Goal: Transaction & Acquisition: Purchase product/service

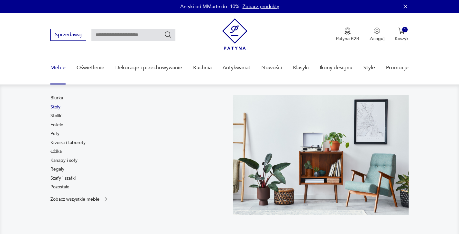
click at [59, 108] on link "Stoły" at bounding box center [55, 107] width 10 height 6
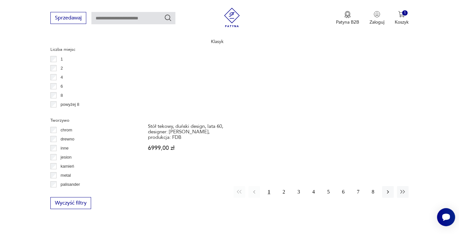
scroll to position [979, 0]
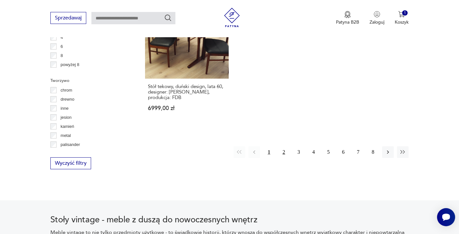
click at [282, 148] on button "2" at bounding box center [284, 152] width 12 height 12
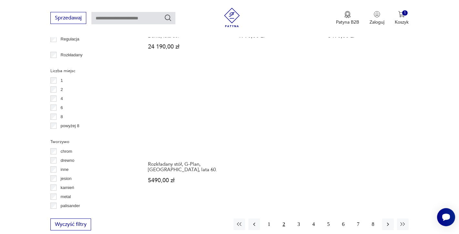
scroll to position [947, 0]
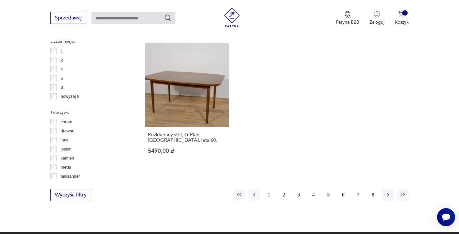
click at [300, 189] on button "3" at bounding box center [299, 195] width 12 height 12
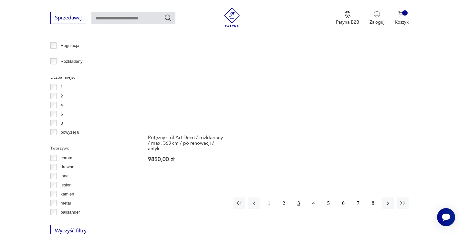
scroll to position [947, 0]
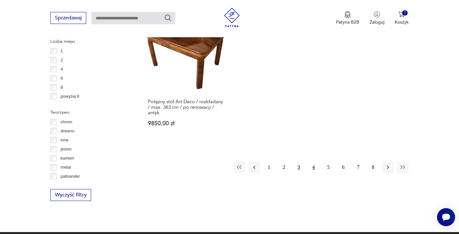
click at [311, 167] on button "4" at bounding box center [314, 167] width 12 height 12
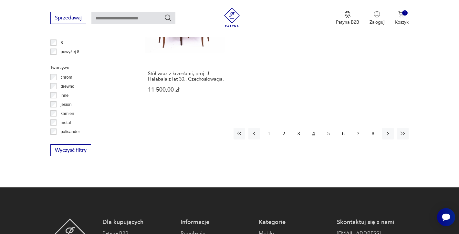
scroll to position [1012, 0]
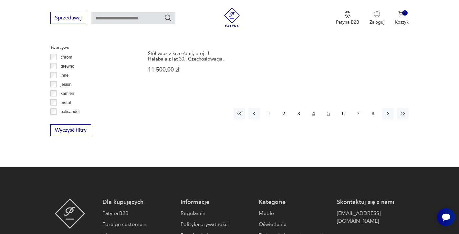
click at [328, 108] on button "5" at bounding box center [329, 114] width 12 height 12
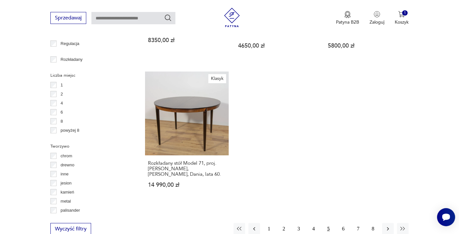
scroll to position [947, 0]
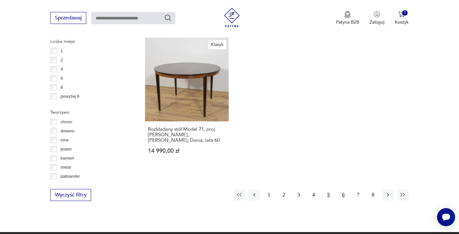
click at [341, 189] on button "6" at bounding box center [344, 195] width 12 height 12
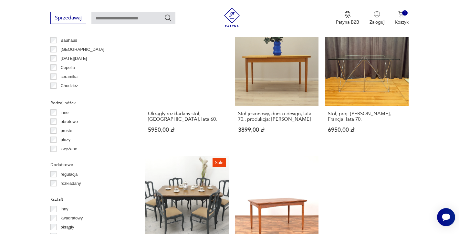
scroll to position [721, 0]
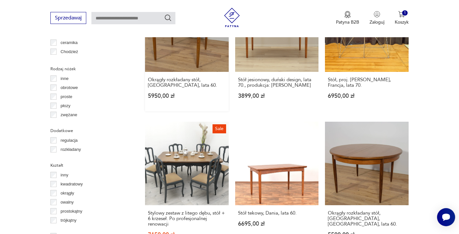
click at [183, 58] on link "Okrągły rozkładany stół, [GEOGRAPHIC_DATA], lata 60. 5950,00 zł" at bounding box center [186, 49] width 83 height 123
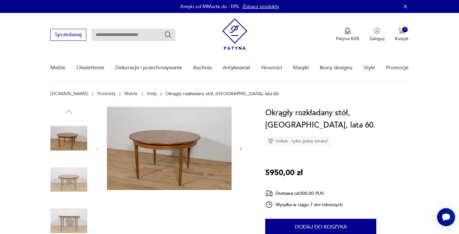
click at [72, 174] on img at bounding box center [68, 179] width 37 height 37
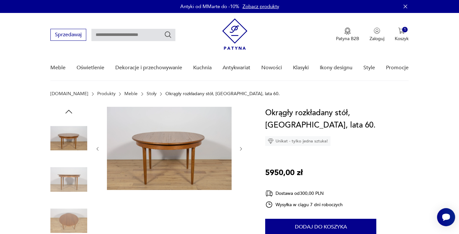
click at [66, 209] on img at bounding box center [68, 220] width 37 height 37
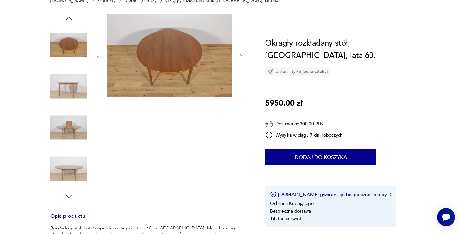
scroll to position [97, 0]
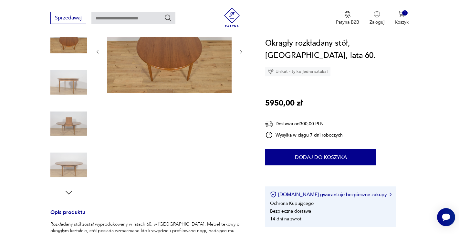
click at [72, 178] on img at bounding box center [68, 164] width 37 height 37
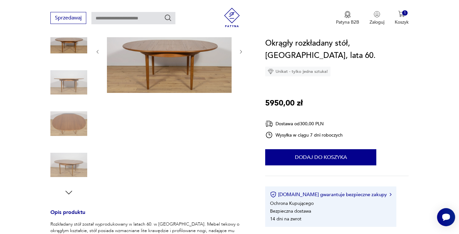
click at [72, 189] on icon "button" at bounding box center [69, 192] width 10 height 10
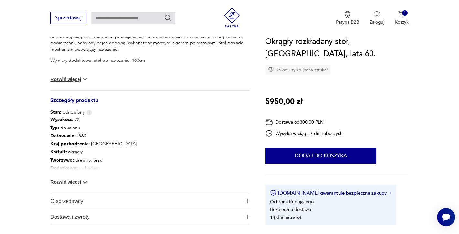
scroll to position [323, 0]
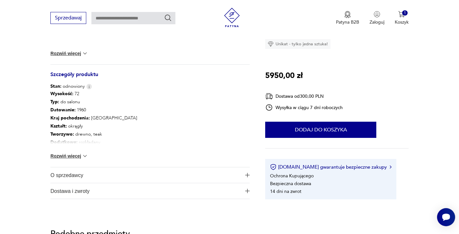
click at [87, 150] on div "Wysokość : 72 Typ : do salonu Datowanie : 1960 Kraj pochodzenia : Wielka Brytan…" at bounding box center [149, 128] width 199 height 77
click at [87, 142] on p "Dodatkowe : rozkładany" at bounding box center [93, 142] width 87 height 8
click at [84, 155] on img at bounding box center [85, 156] width 6 height 6
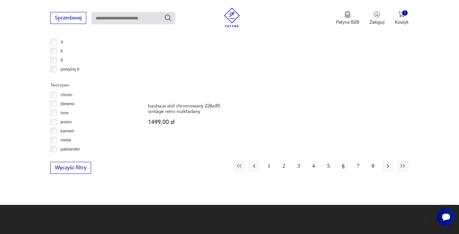
scroll to position [975, 0]
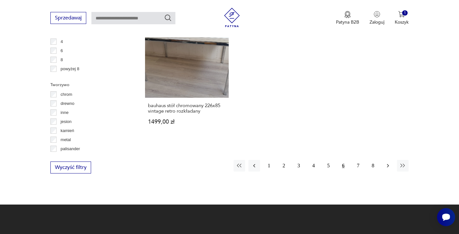
click at [391, 160] on button "button" at bounding box center [388, 166] width 12 height 12
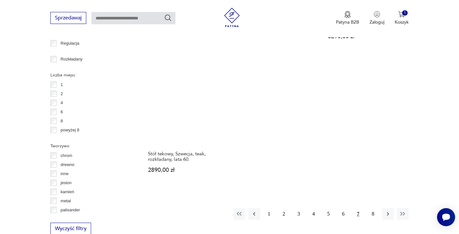
scroll to position [915, 0]
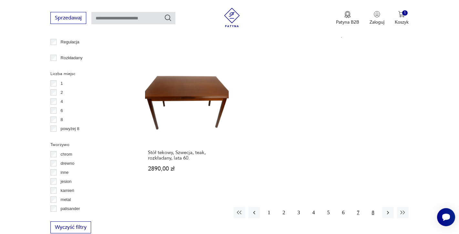
click at [376, 206] on button "8" at bounding box center [373, 212] width 12 height 12
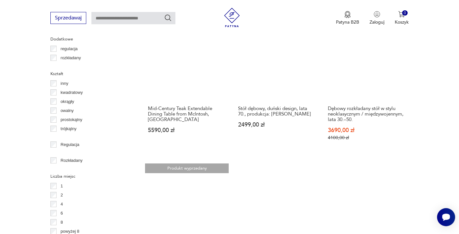
scroll to position [778, 0]
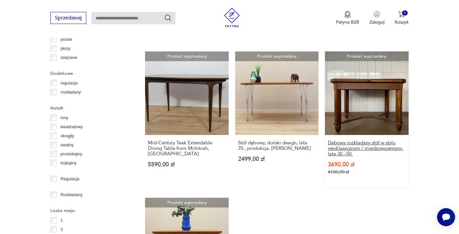
click at [339, 140] on h3 "Dębowy rozkładany stół w stylu neoklasycznym / międzywojennym, lata 30.–50." at bounding box center [367, 148] width 78 height 16
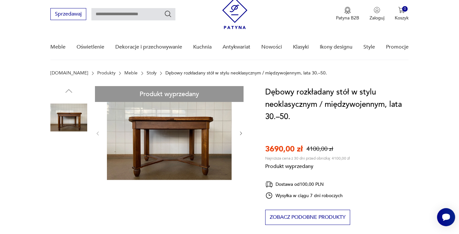
scroll to position [32, 0]
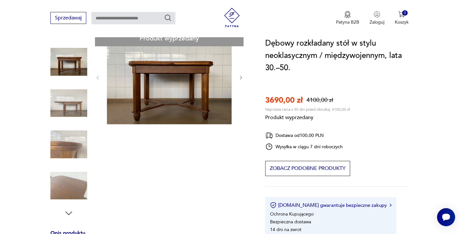
scroll to position [65, 0]
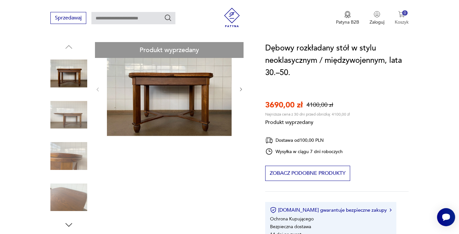
click at [403, 20] on p "Koszyk" at bounding box center [402, 22] width 14 height 6
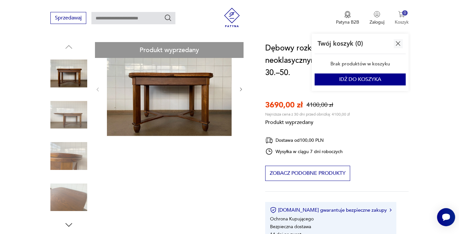
click at [403, 20] on p "Koszyk" at bounding box center [402, 22] width 14 height 6
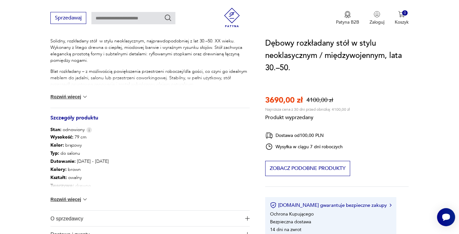
scroll to position [291, 0]
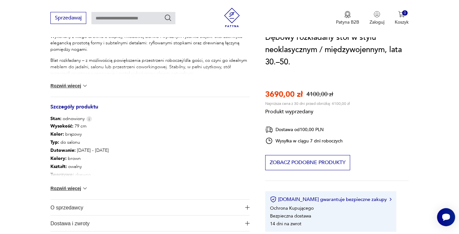
click at [70, 189] on button "Rozwiń więcej" at bounding box center [68, 188] width 37 height 6
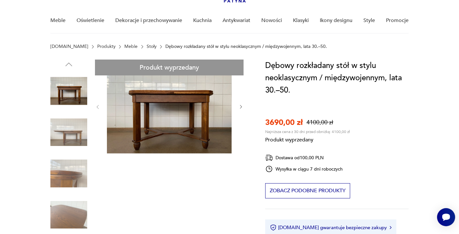
scroll to position [0, 0]
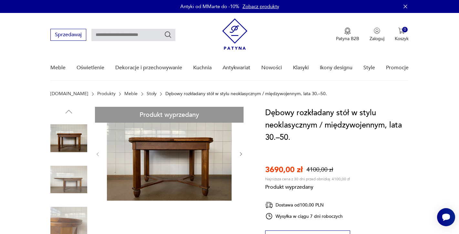
click at [178, 93] on p "Dębowy rozkładany stół w stylu neoklasycznym / międzywojennym, lata 30.–50." at bounding box center [246, 93] width 162 height 5
click at [147, 92] on link "Stoły" at bounding box center [152, 93] width 10 height 5
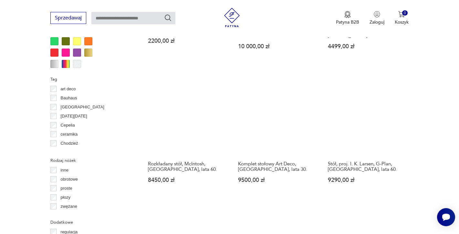
scroll to position [646, 0]
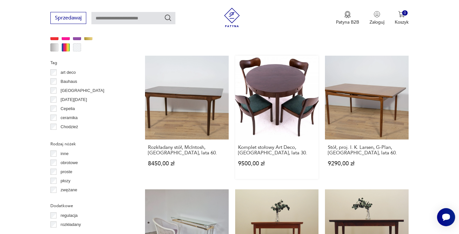
click at [296, 84] on link "Komplet stołowy Art Deco, Polska, lata 30. 9500,00 zł" at bounding box center [276, 117] width 83 height 123
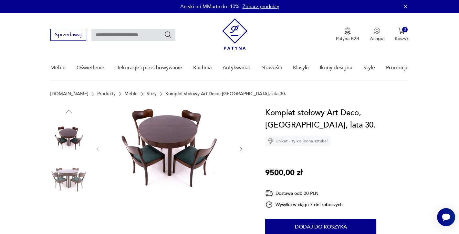
scroll to position [97, 0]
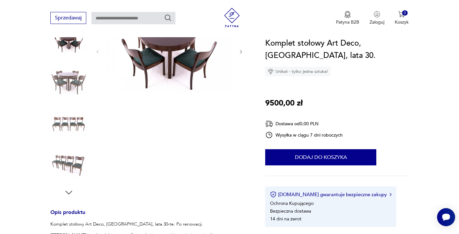
click at [71, 80] on img at bounding box center [68, 82] width 37 height 37
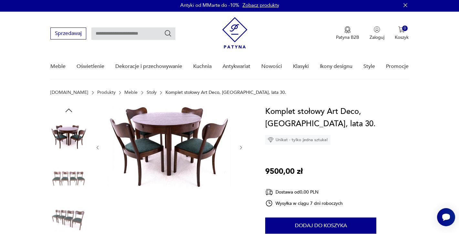
scroll to position [0, 0]
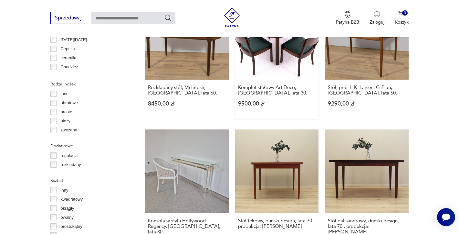
scroll to position [738, 0]
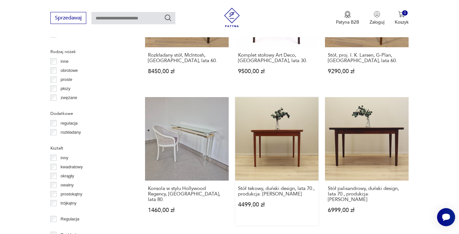
click at [270, 147] on link "Stół tekowy, duński design, lata 70., produkcja: Dania 4499,00 zł" at bounding box center [276, 161] width 83 height 128
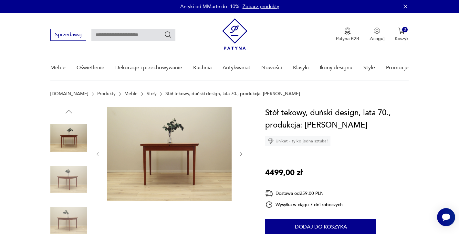
click at [74, 173] on img at bounding box center [68, 179] width 37 height 37
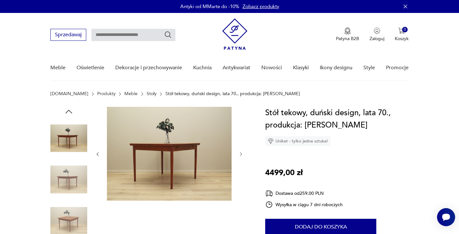
click at [65, 215] on img at bounding box center [68, 220] width 37 height 37
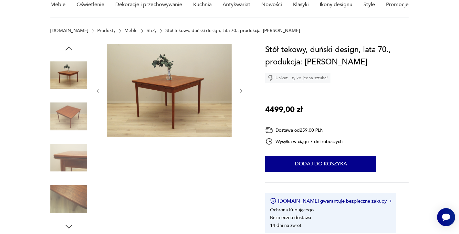
scroll to position [65, 0]
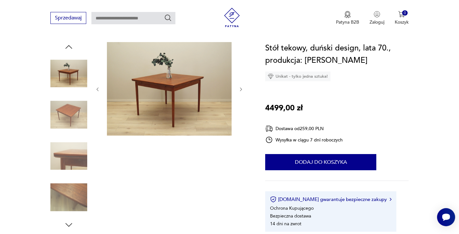
click at [60, 196] on img at bounding box center [68, 197] width 37 height 37
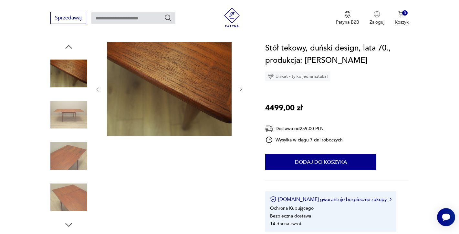
click at [66, 222] on icon "button" at bounding box center [69, 225] width 10 height 10
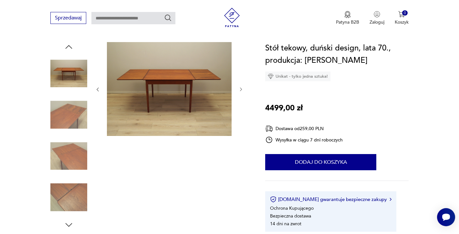
click at [68, 198] on img at bounding box center [68, 197] width 37 height 37
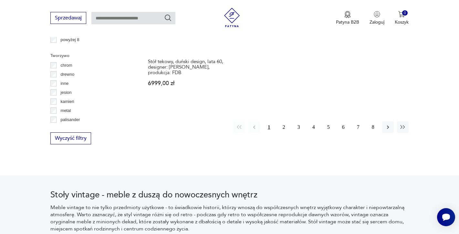
scroll to position [1003, 0]
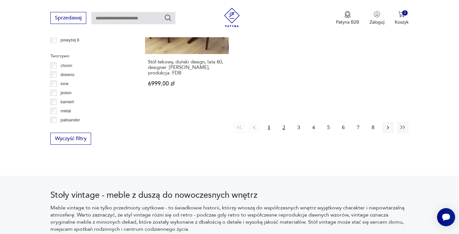
click at [284, 122] on button "2" at bounding box center [284, 128] width 12 height 12
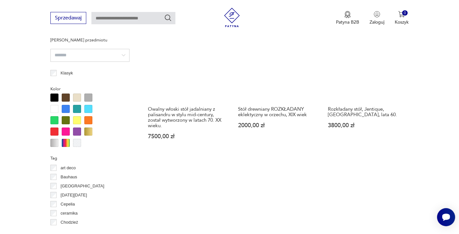
scroll to position [656, 0]
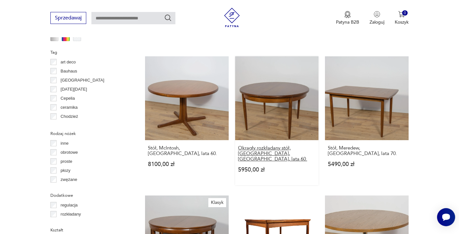
click at [279, 145] on h3 "Okrągły rozkładany stół, [GEOGRAPHIC_DATA], [GEOGRAPHIC_DATA], lata 60." at bounding box center [277, 153] width 78 height 16
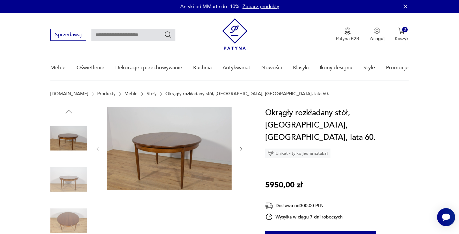
click at [71, 177] on img at bounding box center [68, 179] width 37 height 37
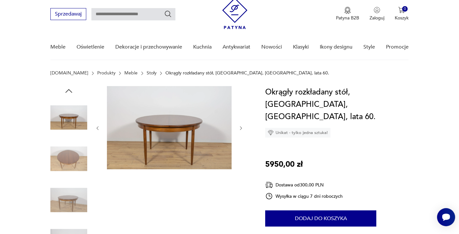
scroll to position [32, 0]
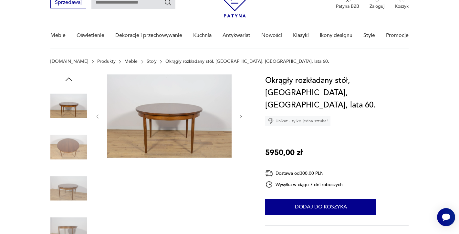
click at [71, 177] on img at bounding box center [68, 188] width 37 height 37
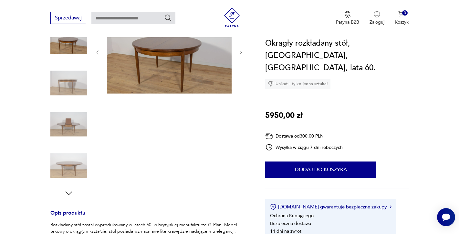
scroll to position [97, 0]
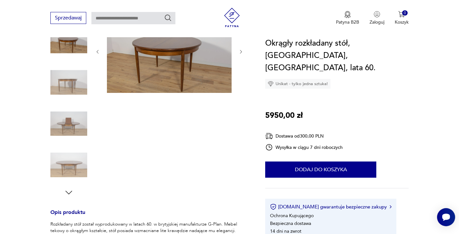
click at [75, 167] on img at bounding box center [68, 164] width 37 height 37
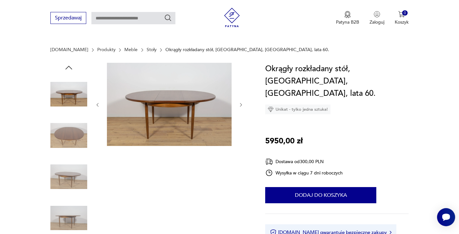
scroll to position [32, 0]
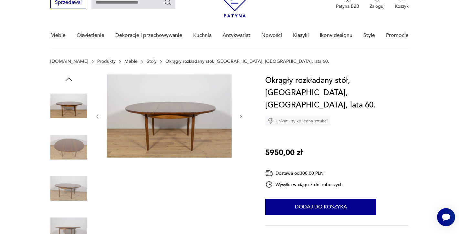
click at [75, 107] on img at bounding box center [68, 105] width 37 height 37
click at [62, 147] on img at bounding box center [68, 147] width 37 height 37
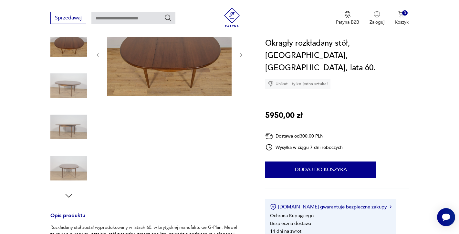
scroll to position [97, 0]
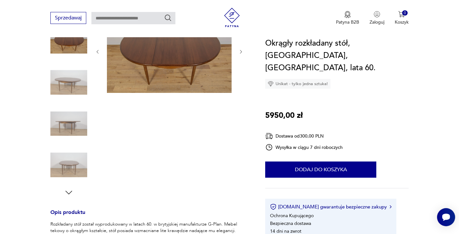
click at [70, 134] on img at bounding box center [68, 123] width 37 height 37
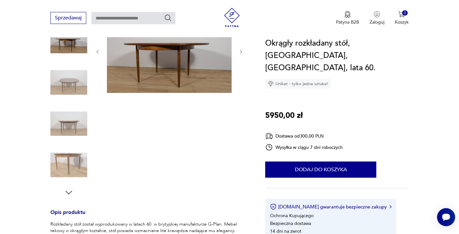
click at [68, 155] on img at bounding box center [68, 164] width 37 height 37
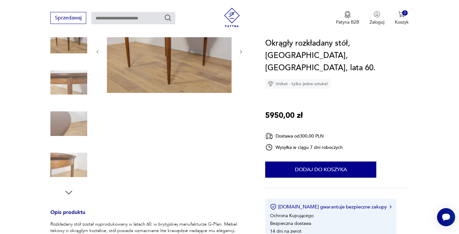
click at [70, 171] on img at bounding box center [68, 164] width 37 height 37
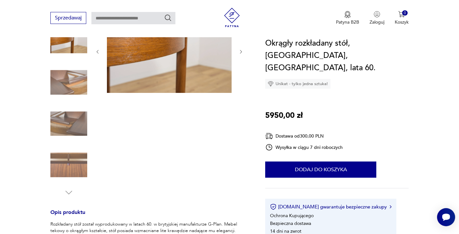
click at [70, 171] on img at bounding box center [68, 164] width 37 height 37
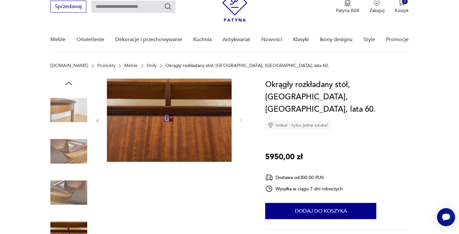
scroll to position [0, 0]
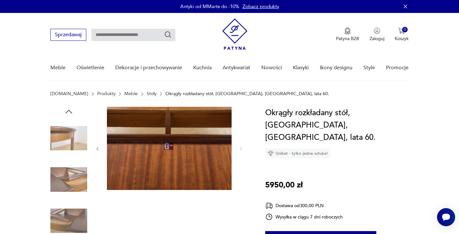
click at [70, 164] on img at bounding box center [68, 179] width 37 height 37
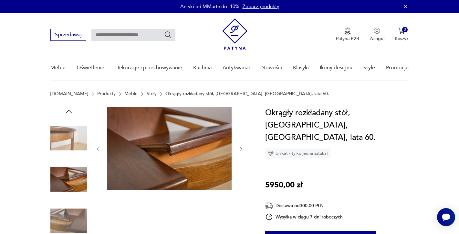
click at [72, 111] on icon "button" at bounding box center [69, 112] width 10 height 10
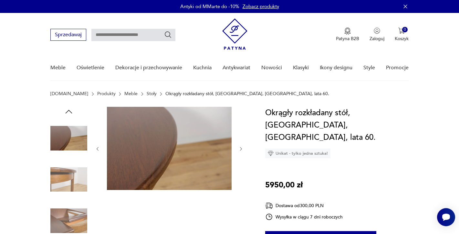
click at [72, 111] on icon "button" at bounding box center [69, 112] width 10 height 10
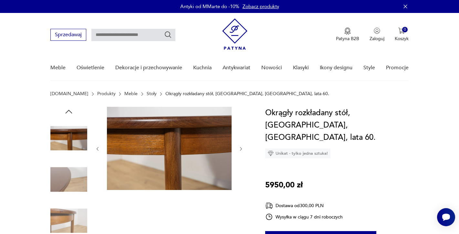
click at [72, 111] on icon "button" at bounding box center [69, 112] width 10 height 10
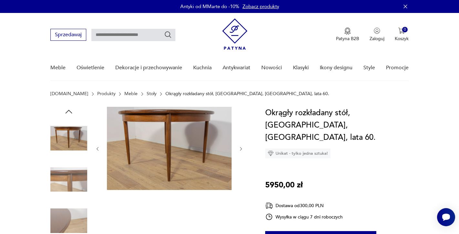
click at [72, 111] on icon "button" at bounding box center [69, 112] width 10 height 10
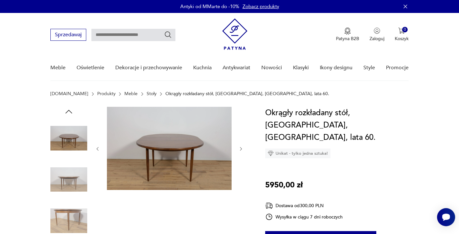
click at [71, 141] on img at bounding box center [68, 138] width 37 height 37
click at [165, 142] on img at bounding box center [169, 148] width 125 height 83
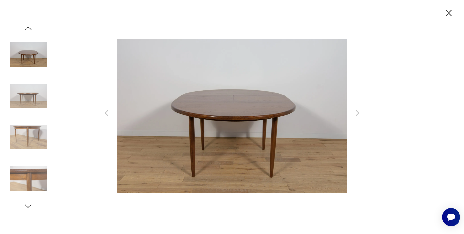
click at [357, 113] on icon "button" at bounding box center [358, 113] width 8 height 8
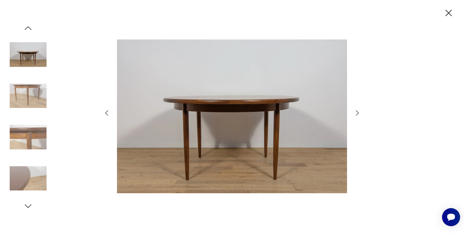
click at [357, 113] on icon "button" at bounding box center [358, 113] width 8 height 8
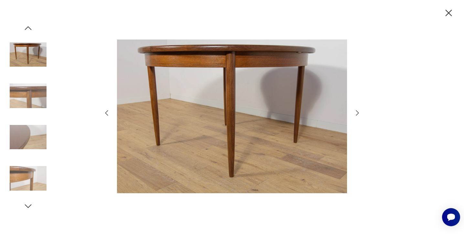
click at [357, 113] on icon "button" at bounding box center [358, 113] width 8 height 8
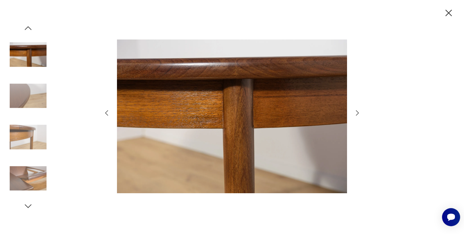
click at [357, 113] on icon "button" at bounding box center [358, 113] width 8 height 8
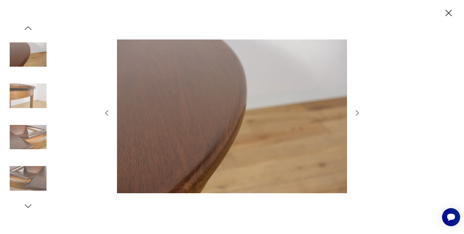
click at [357, 113] on icon "button" at bounding box center [358, 113] width 8 height 8
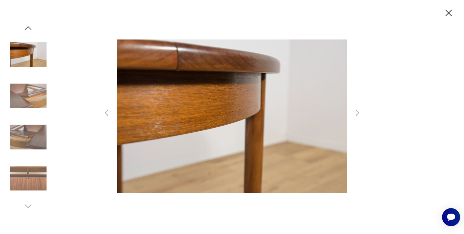
click at [449, 11] on icon "button" at bounding box center [448, 12] width 11 height 11
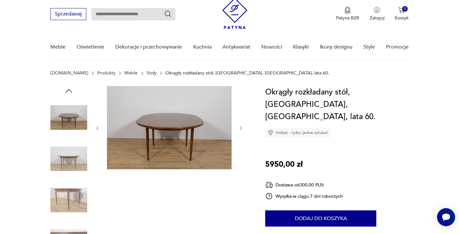
scroll to position [32, 0]
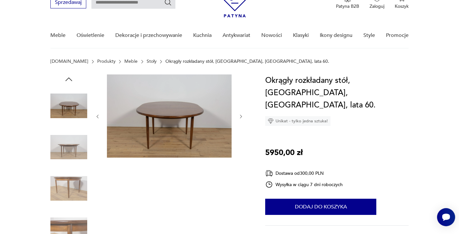
click at [60, 149] on img at bounding box center [68, 147] width 37 height 37
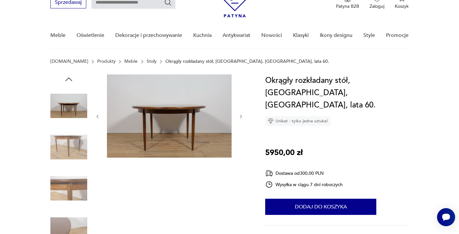
click at [59, 183] on img at bounding box center [68, 188] width 37 height 37
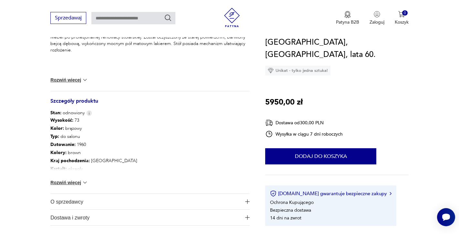
scroll to position [355, 0]
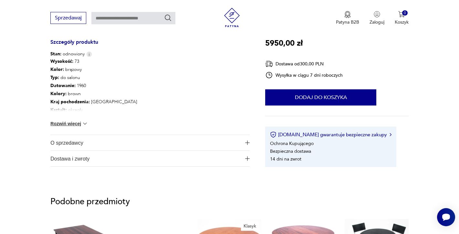
click at [73, 123] on button "Rozwiń więcej" at bounding box center [68, 123] width 37 height 6
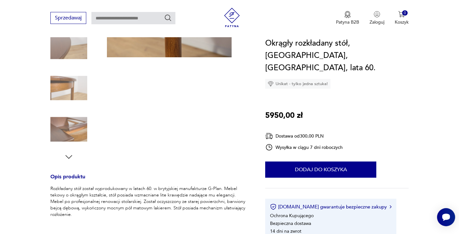
scroll to position [65, 0]
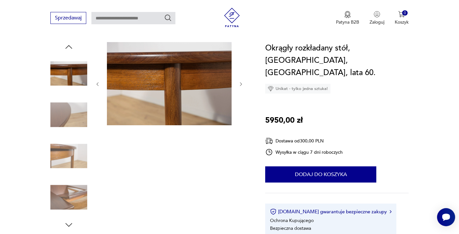
click at [69, 109] on img at bounding box center [68, 114] width 37 height 37
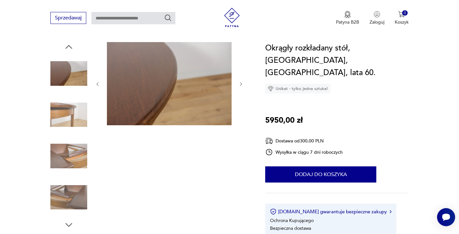
click at [71, 150] on img at bounding box center [68, 155] width 37 height 37
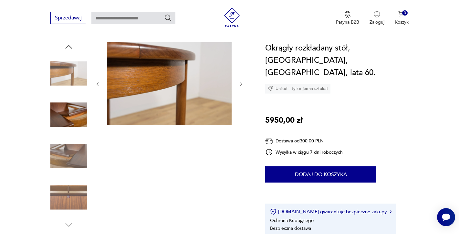
click at [70, 154] on img at bounding box center [68, 155] width 37 height 37
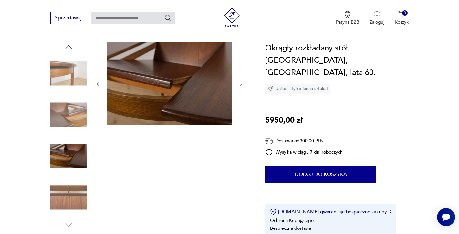
click at [69, 181] on img at bounding box center [68, 197] width 37 height 37
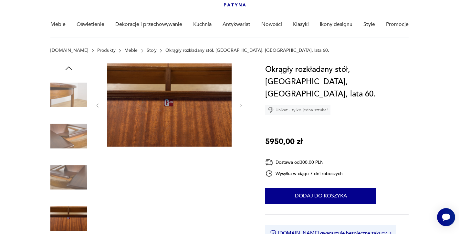
scroll to position [0, 0]
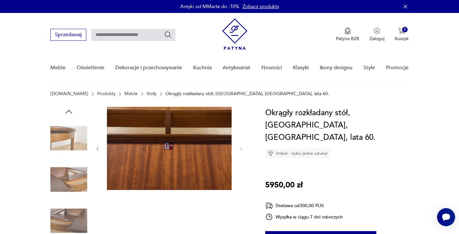
click at [69, 125] on img at bounding box center [68, 138] width 37 height 37
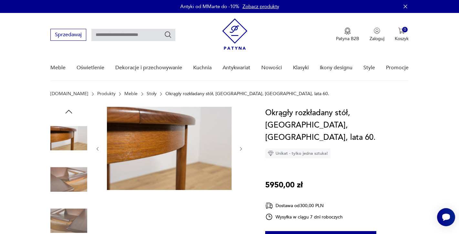
click at [74, 107] on icon "button" at bounding box center [69, 112] width 10 height 10
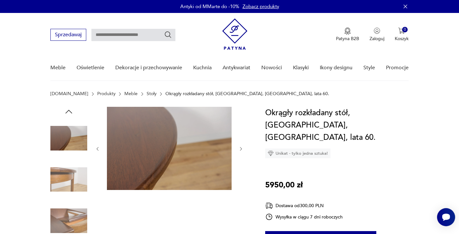
click at [71, 117] on div at bounding box center [68, 200] width 37 height 187
click at [71, 113] on icon "button" at bounding box center [69, 112] width 10 height 10
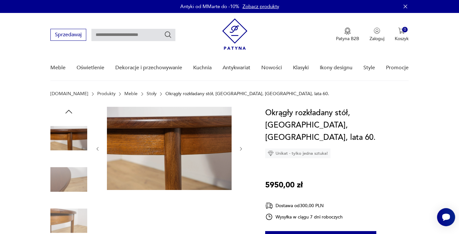
click at [71, 113] on icon "button" at bounding box center [69, 112] width 10 height 10
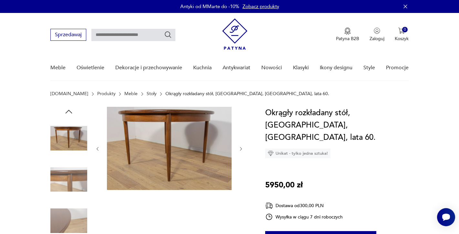
click at [71, 113] on icon "button" at bounding box center [69, 112] width 10 height 10
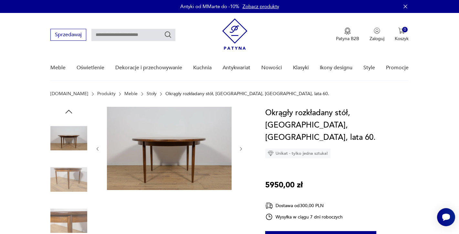
click at [71, 113] on icon "button" at bounding box center [69, 112] width 10 height 10
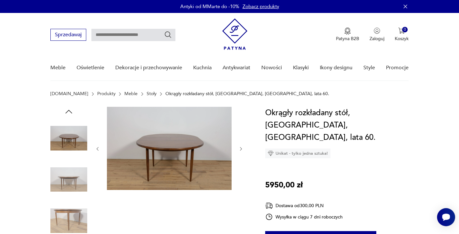
click at [71, 113] on icon "button" at bounding box center [69, 112] width 10 height 10
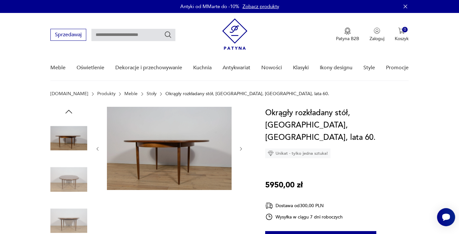
click at [71, 134] on img at bounding box center [68, 138] width 37 height 37
click at [66, 115] on icon "button" at bounding box center [69, 112] width 10 height 10
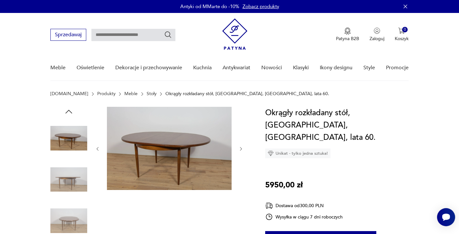
click at [67, 113] on icon "button" at bounding box center [69, 112] width 10 height 10
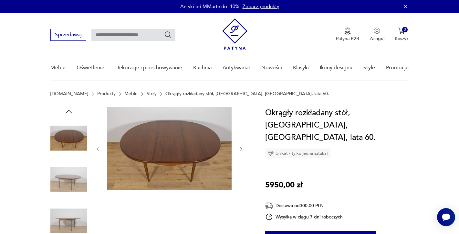
click at [72, 107] on icon "button" at bounding box center [69, 112] width 10 height 10
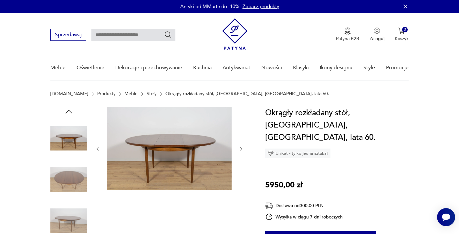
click at [72, 107] on icon "button" at bounding box center [69, 112] width 10 height 10
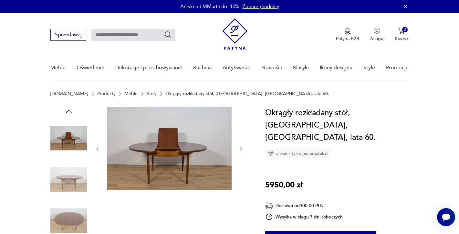
click at [72, 107] on icon "button" at bounding box center [69, 112] width 10 height 10
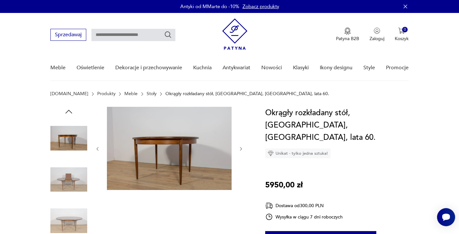
click at [72, 107] on icon "button" at bounding box center [69, 112] width 10 height 10
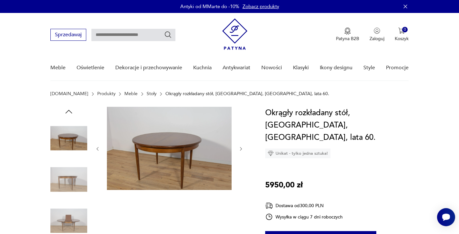
click at [72, 107] on icon "button" at bounding box center [69, 112] width 10 height 10
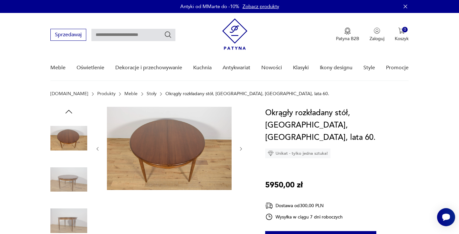
click at [73, 106] on section "Patyna.pl Produkty Meble Stoły Okrągły rozkładany stół, G-Plan, Wielka Brytania…" at bounding box center [229, 99] width 459 height 16
click at [71, 112] on icon "button" at bounding box center [69, 112] width 10 height 10
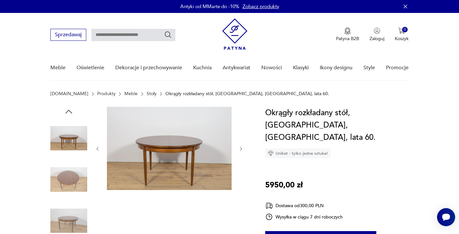
click at [71, 112] on icon "button" at bounding box center [69, 112] width 10 height 10
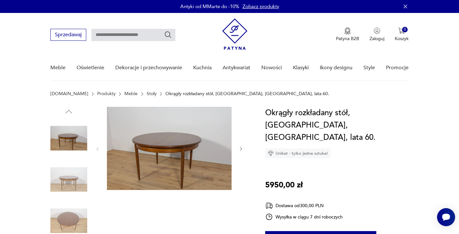
click at [71, 135] on img at bounding box center [68, 138] width 37 height 37
click at [131, 148] on img at bounding box center [169, 148] width 125 height 83
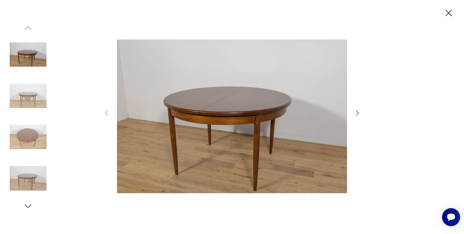
click at [361, 110] on icon "button" at bounding box center [358, 113] width 8 height 8
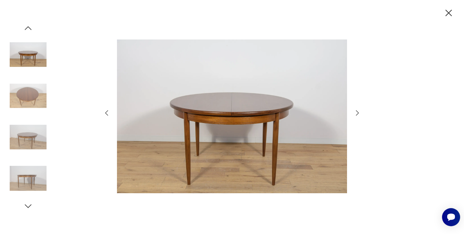
click at [361, 110] on icon "button" at bounding box center [358, 113] width 8 height 8
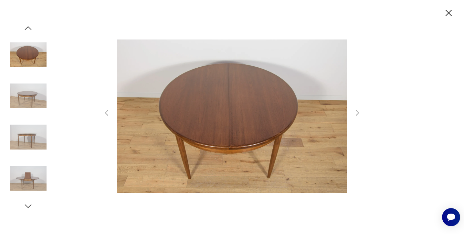
click at [361, 110] on icon "button" at bounding box center [358, 113] width 8 height 8
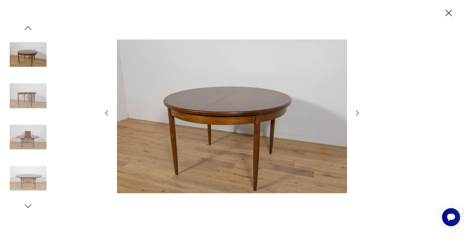
click at [450, 17] on icon "button" at bounding box center [448, 12] width 11 height 11
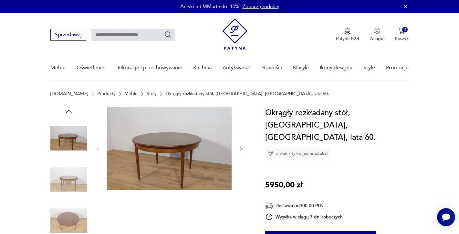
click at [71, 143] on img at bounding box center [68, 138] width 37 height 37
click at [163, 144] on img at bounding box center [169, 148] width 125 height 83
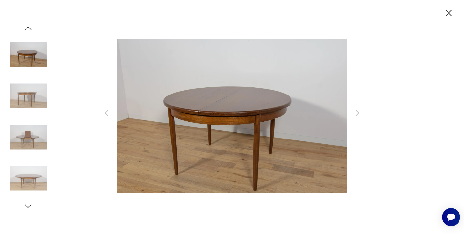
click at [447, 14] on icon "button" at bounding box center [448, 12] width 11 height 11
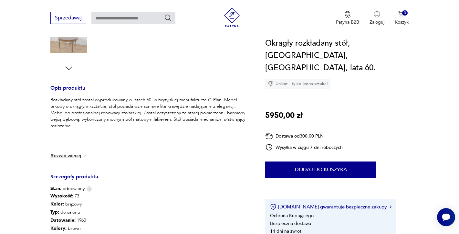
scroll to position [259, 0]
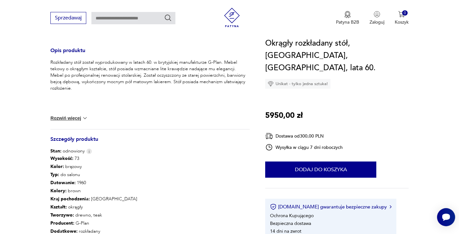
click at [66, 118] on button "Rozwiń więcej" at bounding box center [68, 118] width 37 height 6
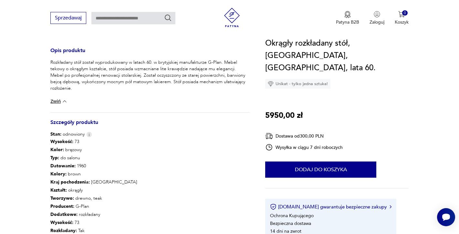
click at [57, 102] on button "Zwiń" at bounding box center [58, 101] width 17 height 6
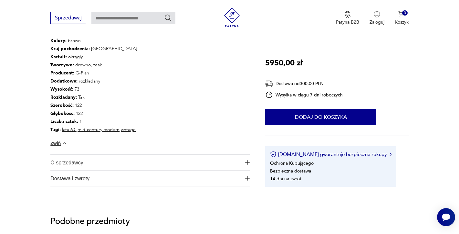
scroll to position [420, 0]
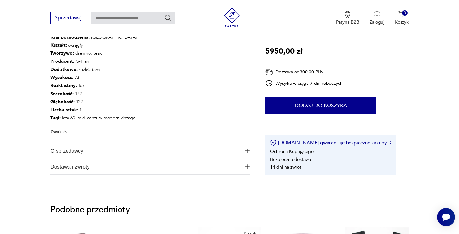
click at [67, 151] on span "O sprzedawcy" at bounding box center [145, 151] width 191 height 16
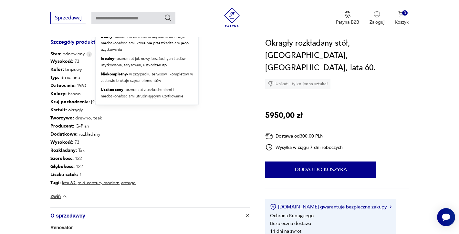
scroll to position [323, 0]
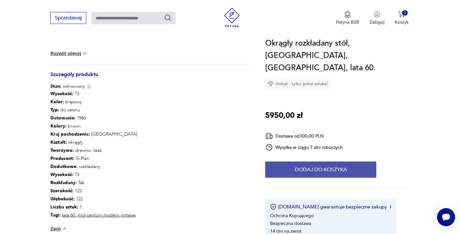
click at [295, 161] on button "Dodaj do koszyka" at bounding box center [320, 169] width 111 height 16
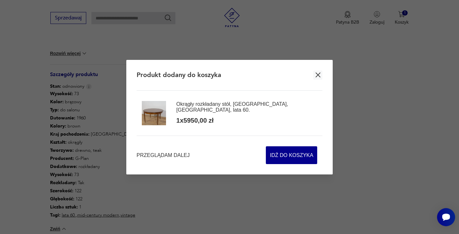
click at [321, 73] on icon "button" at bounding box center [318, 75] width 8 height 8
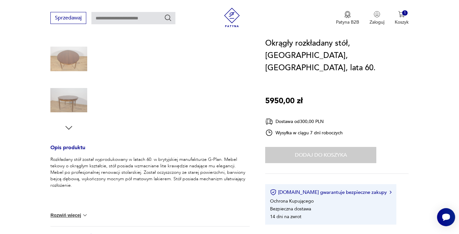
scroll to position [0, 0]
